Goal: Information Seeking & Learning: Learn about a topic

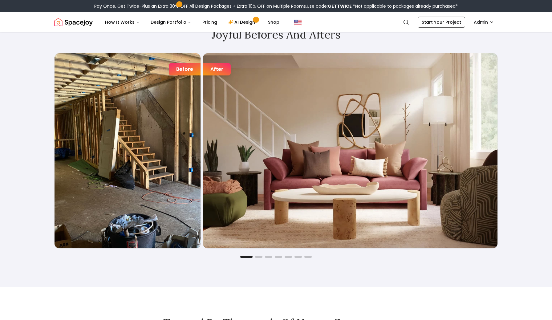
scroll to position [1071, 0]
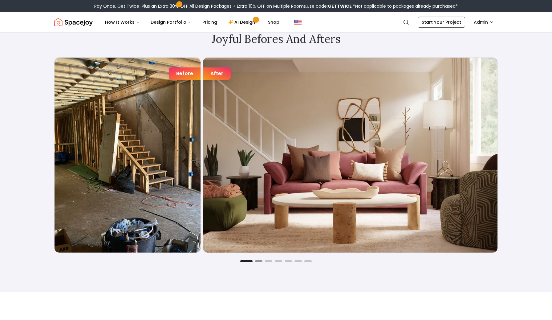
click at [259, 262] on button "Go to slide 2" at bounding box center [258, 261] width 7 height 2
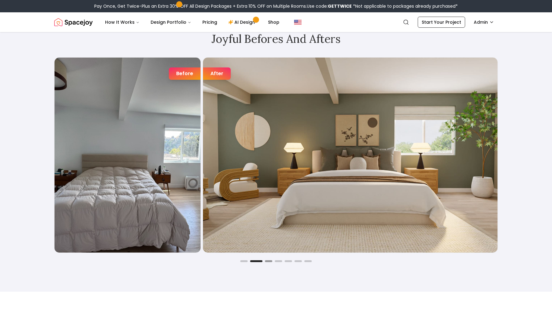
click at [268, 261] on button "Go to slide 3" at bounding box center [268, 261] width 7 height 2
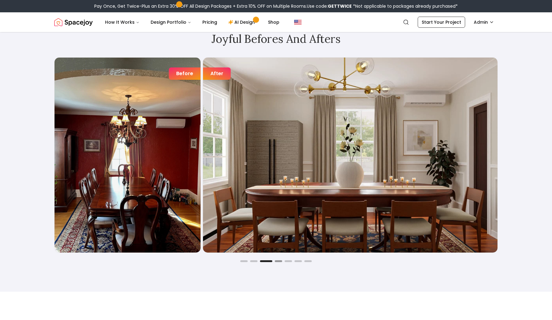
click at [278, 262] on button "Go to slide 4" at bounding box center [278, 261] width 7 height 2
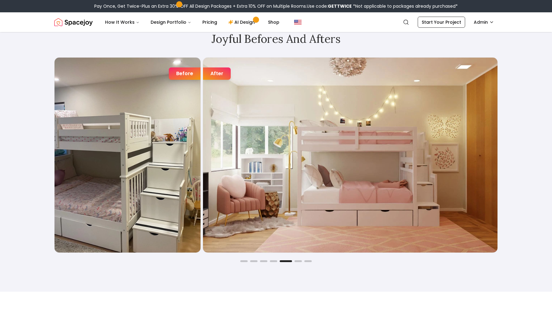
click at [288, 261] on button "Go to slide 5" at bounding box center [286, 261] width 12 height 2
click at [297, 263] on div "Joyful Befores and Afters Before After Before After Before After Before After B…" at bounding box center [275, 147] width 473 height 289
click at [298, 262] on button "Go to slide 6" at bounding box center [298, 261] width 7 height 2
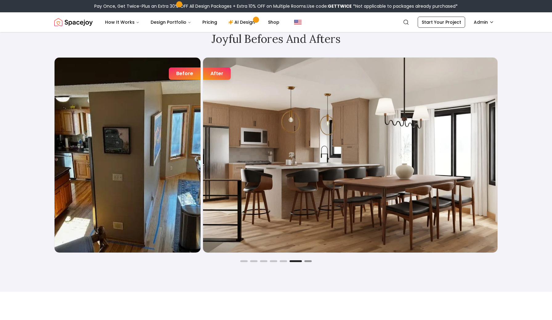
click at [306, 262] on button "Go to slide 7" at bounding box center [308, 261] width 7 height 2
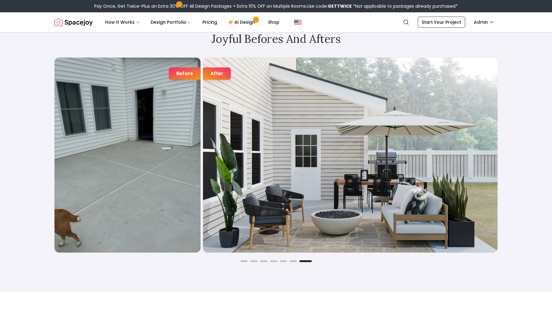
click at [241, 264] on div "Joyful Befores and Afters Before After Before After Before After Before After B…" at bounding box center [275, 147] width 473 height 289
click at [249, 254] on div "Before After Before After Before After Before After Before After Before After B…" at bounding box center [276, 159] width 444 height 205
click at [245, 259] on div "Before After Before After Before After Before After Before After Before After B…" at bounding box center [276, 159] width 444 height 205
click at [244, 260] on div "Before After Before After Before After Before After Before After Before After B…" at bounding box center [276, 159] width 444 height 205
click at [244, 262] on button "Go to slide 1" at bounding box center [243, 261] width 7 height 2
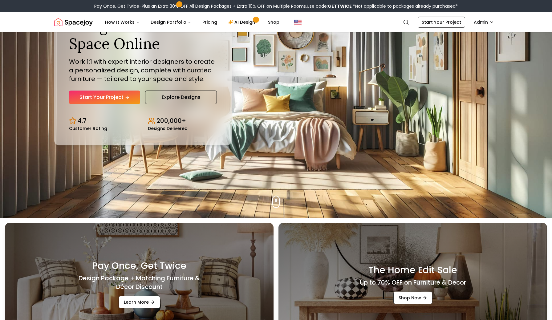
scroll to position [0, 0]
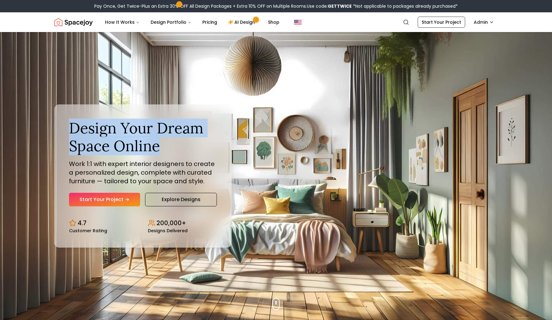
drag, startPoint x: 72, startPoint y: 126, endPoint x: 162, endPoint y: 148, distance: 92.9
click at [162, 148] on h1 "Design Your Dream Space Online" at bounding box center [143, 136] width 148 height 35
click at [176, 144] on h1 "Design Your Dream Space Online" at bounding box center [143, 136] width 148 height 35
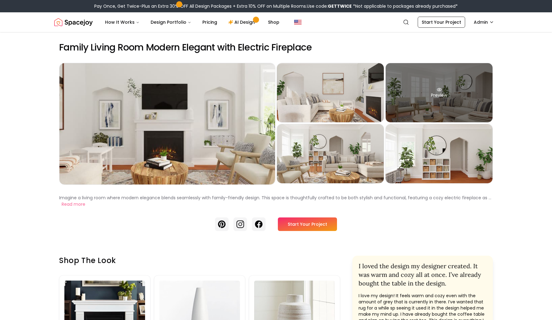
click at [404, 83] on div "Preview" at bounding box center [439, 92] width 107 height 59
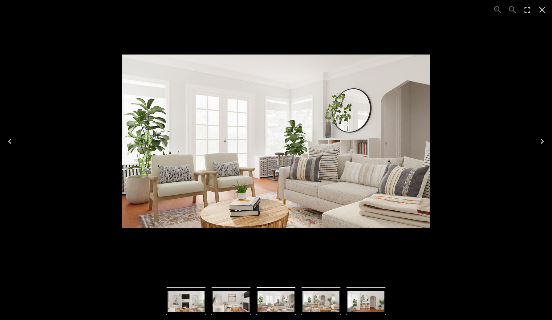
click at [450, 117] on div "3 of 5" at bounding box center [276, 141] width 543 height 273
click at [539, 13] on icon "Close" at bounding box center [543, 10] width 10 height 10
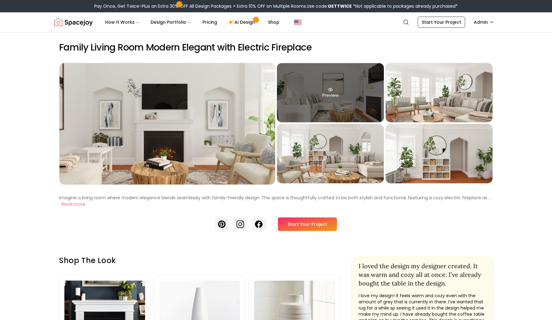
click at [368, 93] on div "Preview" at bounding box center [330, 92] width 107 height 59
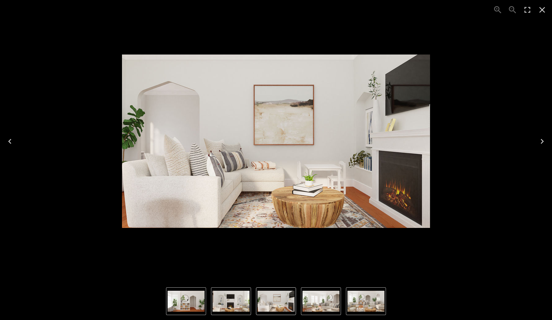
click at [544, 11] on icon "Close" at bounding box center [543, 10] width 6 height 6
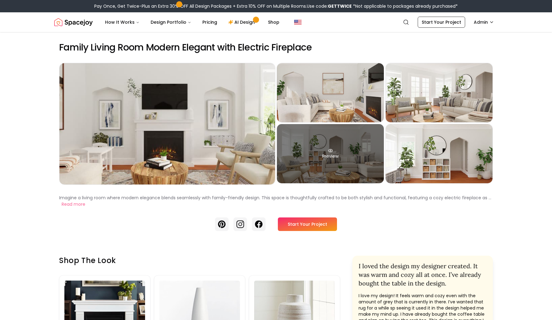
click at [354, 162] on div "Preview" at bounding box center [330, 153] width 107 height 59
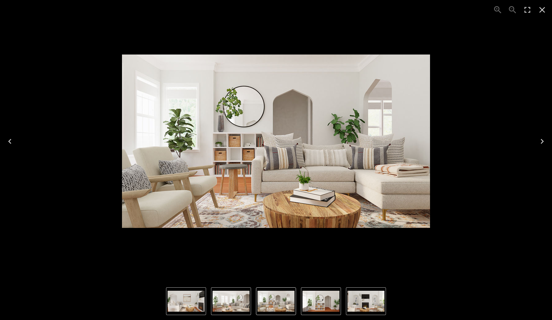
click at [545, 11] on icon "Close" at bounding box center [543, 10] width 10 height 10
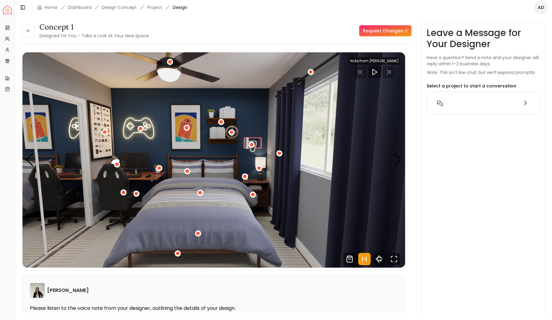
click at [542, 10] on html "Spacejoy Dashboard Overview Projects My Referrals My Profile Gift Card Balance …" at bounding box center [276, 160] width 552 height 320
click at [486, 149] on html "Spacejoy Dashboard Overview Projects My Referrals My Profile Gift Card Balance …" at bounding box center [276, 160] width 552 height 320
click at [400, 159] on div "Next slide" at bounding box center [398, 160] width 8 height 14
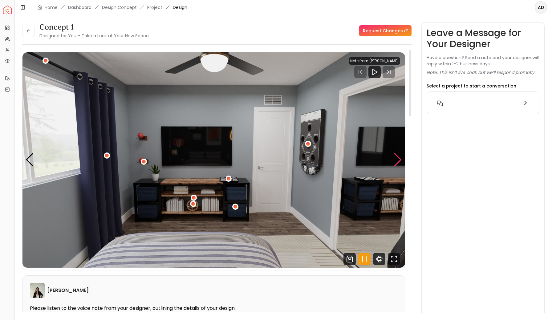
click at [400, 159] on div "Next slide" at bounding box center [398, 160] width 8 height 14
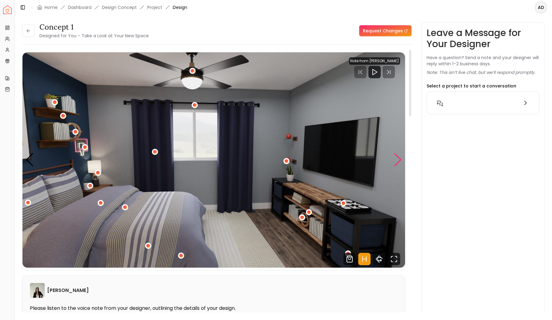
click at [400, 159] on div "Next slide" at bounding box center [398, 160] width 8 height 14
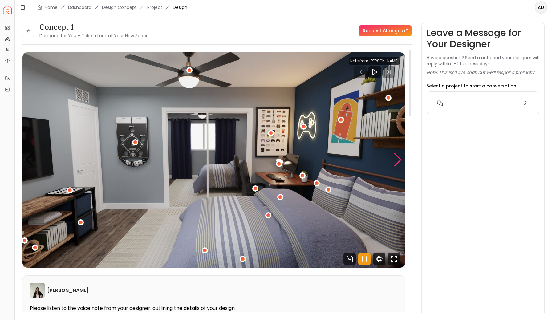
click at [397, 157] on div "Next slide" at bounding box center [398, 160] width 8 height 14
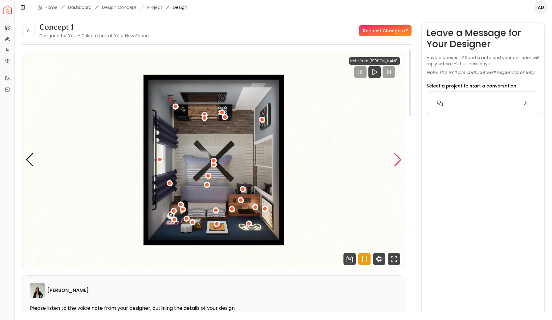
click at [397, 157] on div "Next slide" at bounding box center [398, 160] width 8 height 14
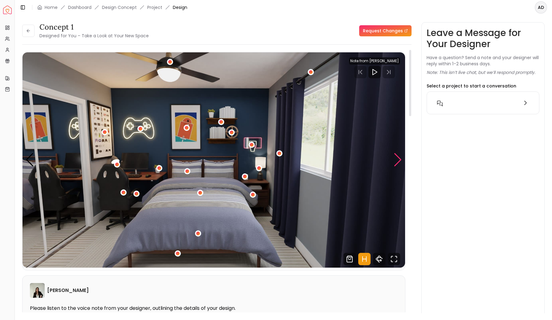
click at [397, 157] on div "Next slide" at bounding box center [398, 160] width 8 height 14
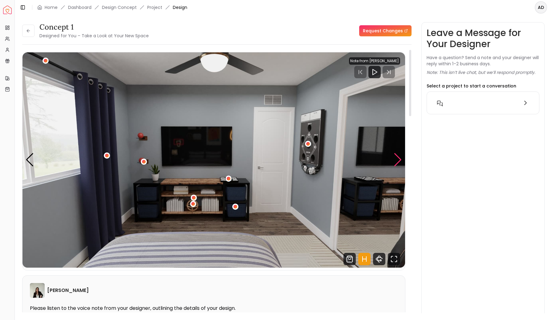
click at [399, 160] on div "Next slide" at bounding box center [398, 160] width 8 height 14
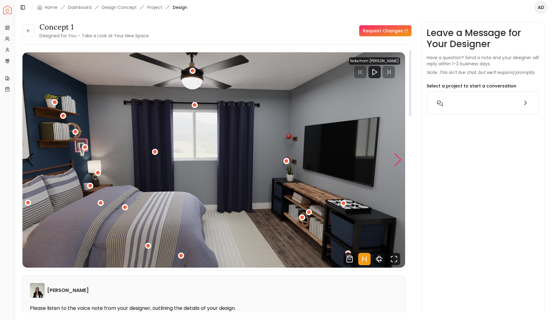
click at [399, 160] on div "Next slide" at bounding box center [398, 160] width 8 height 14
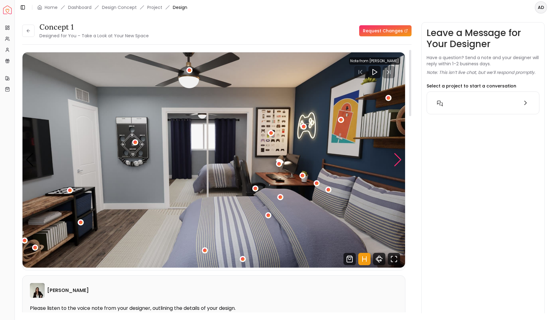
click at [399, 160] on div "Next slide" at bounding box center [398, 160] width 8 height 14
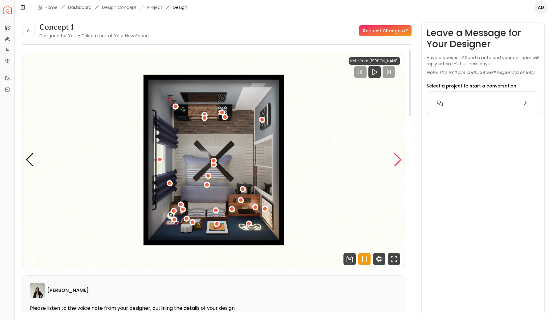
click at [399, 160] on div "Next slide" at bounding box center [398, 160] width 8 height 14
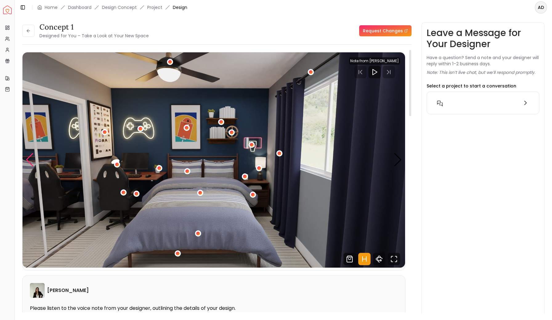
click at [30, 160] on div "Previous slide" at bounding box center [30, 160] width 8 height 14
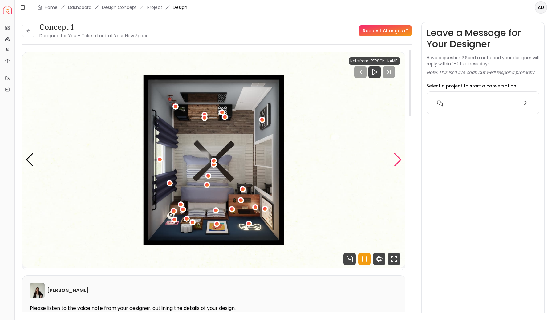
click at [401, 162] on div "Next slide" at bounding box center [398, 160] width 8 height 14
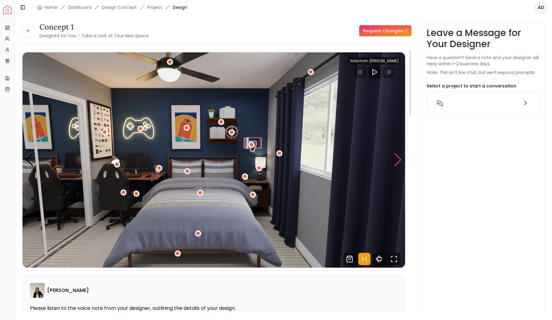
click at [401, 162] on div "Next slide" at bounding box center [398, 160] width 8 height 14
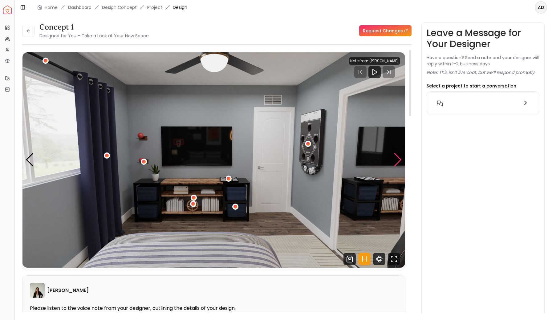
click at [401, 162] on div "Next slide" at bounding box center [398, 160] width 8 height 14
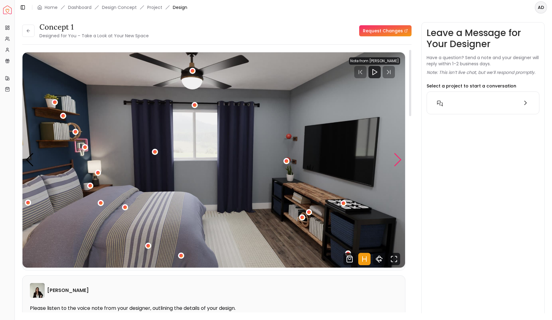
click at [400, 161] on div "Next slide" at bounding box center [398, 160] width 8 height 14
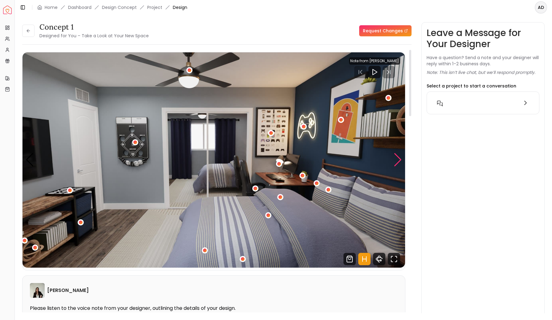
click at [398, 160] on div "Next slide" at bounding box center [398, 160] width 8 height 14
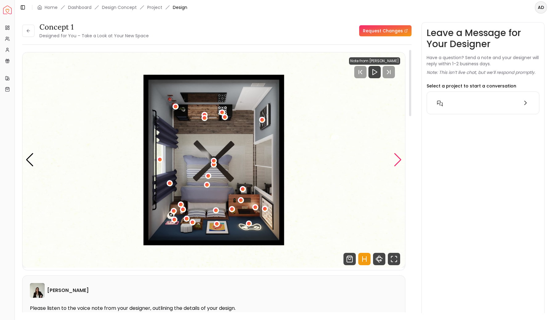
click at [398, 160] on div "Next slide" at bounding box center [398, 160] width 8 height 14
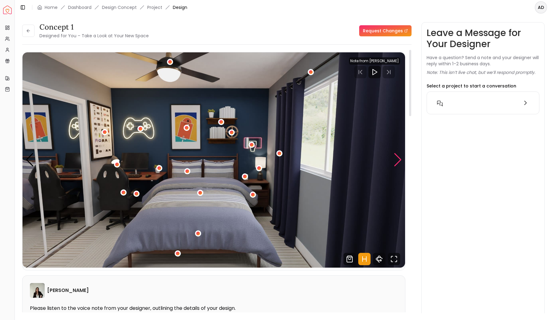
click at [398, 160] on div "Next slide" at bounding box center [398, 160] width 8 height 14
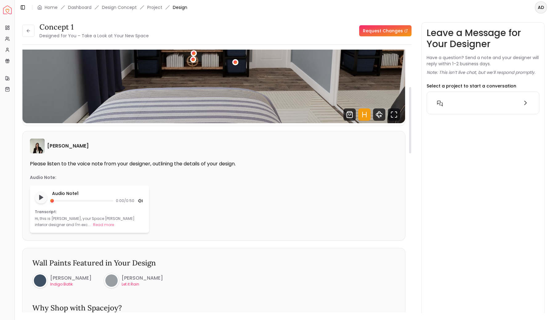
scroll to position [148, 0]
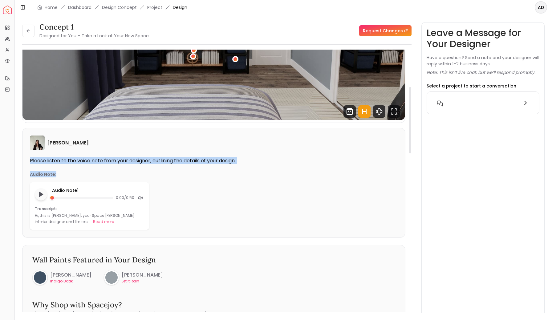
drag, startPoint x: 30, startPoint y: 160, endPoint x: 225, endPoint y: 172, distance: 195.2
click at [225, 172] on div "[PERSON_NAME] Please listen to the voice note from your designer, outlining the…" at bounding box center [214, 182] width 383 height 109
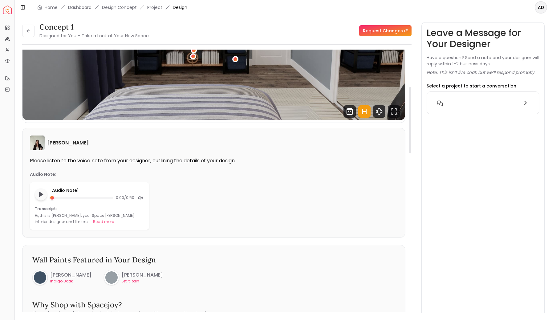
click at [233, 173] on div "Audio Note:" at bounding box center [214, 174] width 368 height 6
click at [39, 195] on polygon "Play audio note" at bounding box center [41, 194] width 4 height 5
click at [93, 222] on button "Read more" at bounding box center [103, 222] width 21 height 6
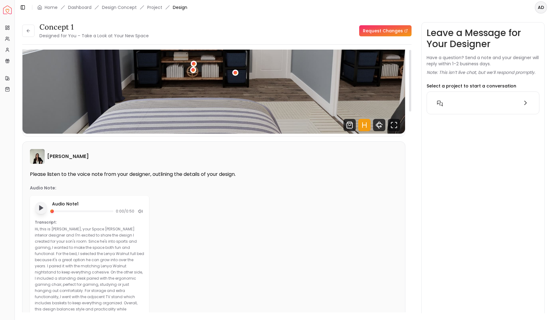
scroll to position [0, 0]
